Goal: Information Seeking & Learning: Find specific fact

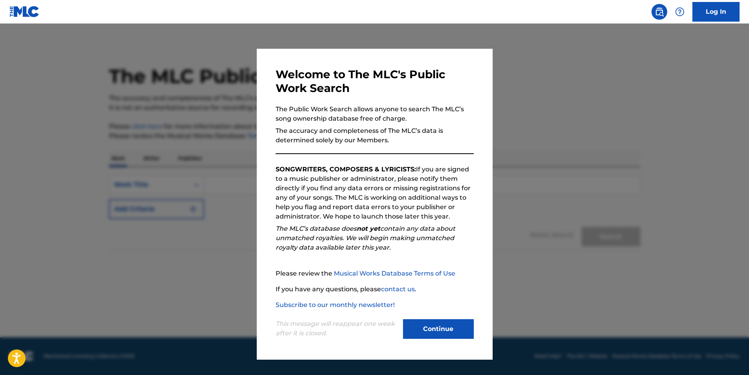
click at [408, 331] on button "Continue" at bounding box center [438, 329] width 71 height 20
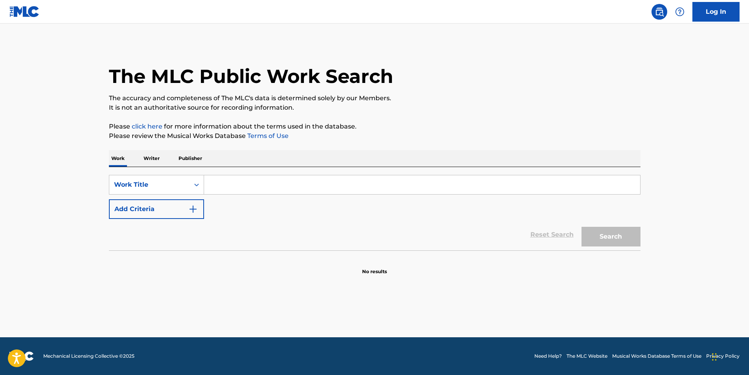
click at [289, 169] on div "SearchWithCriteria91f25e80-c93b-4e40-91e4-73fbc3e14567 Work Title Add Criteria …" at bounding box center [374, 208] width 531 height 83
click at [288, 183] on input "Search Form" at bounding box center [422, 184] width 436 height 19
click at [65, 296] on main "The MLC Public Work Search The accuracy and completeness of The MLC's data is d…" at bounding box center [374, 181] width 749 height 314
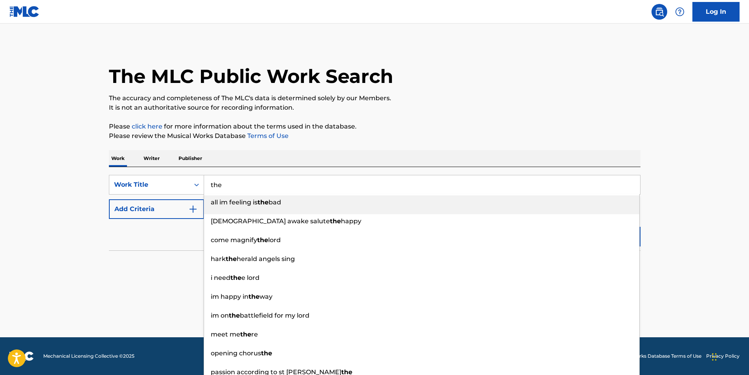
click at [226, 191] on input "the" at bounding box center [422, 184] width 436 height 19
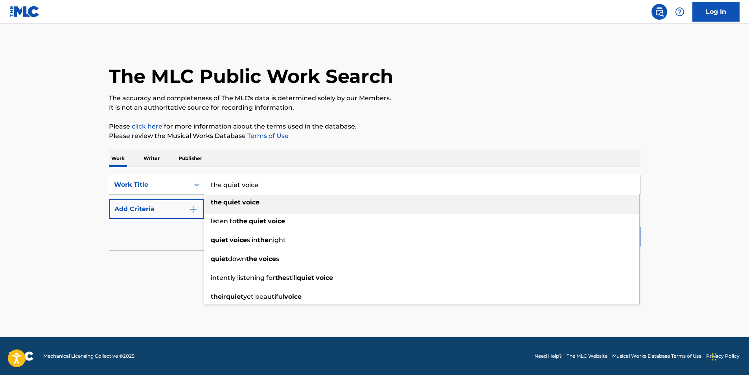
type input "the quiet voice"
click at [234, 202] on strong "quiet" at bounding box center [231, 202] width 17 height 7
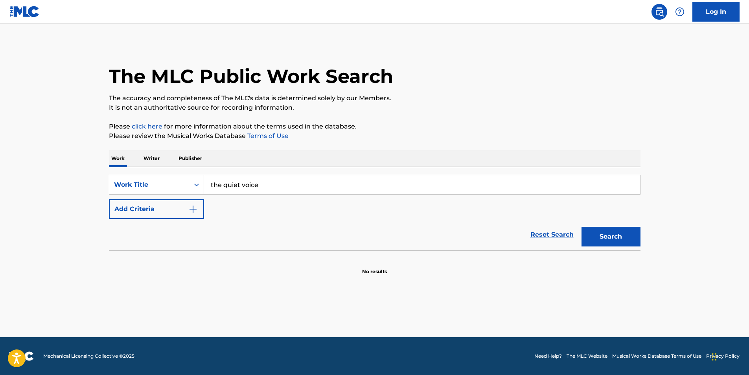
click at [184, 207] on button "Add Criteria" at bounding box center [156, 209] width 95 height 20
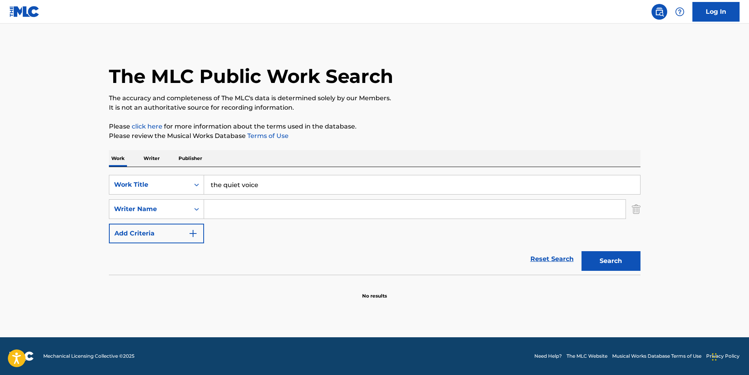
click at [230, 203] on input "Search Form" at bounding box center [414, 209] width 421 height 19
type input "[PERSON_NAME]"
click at [581, 251] on button "Search" at bounding box center [610, 261] width 59 height 20
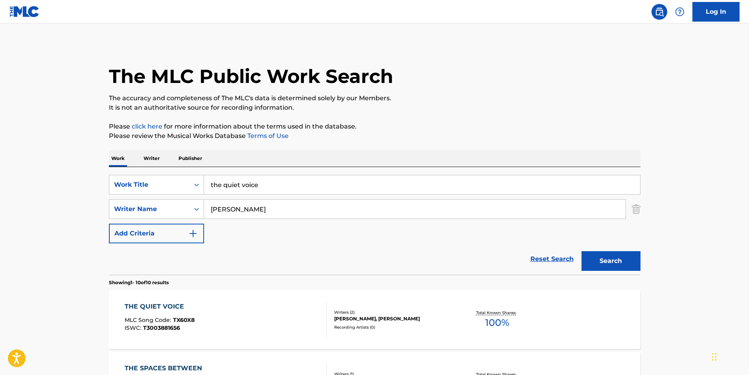
click at [240, 304] on div "THE QUIET VOICE MLC Song Code : TX60X8 ISWC : T3003881656" at bounding box center [226, 319] width 202 height 35
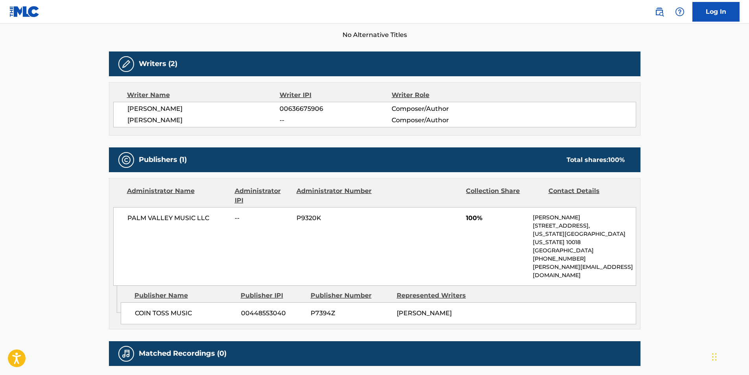
scroll to position [78, 0]
